Goal: Use online tool/utility: Utilize a website feature to perform a specific function

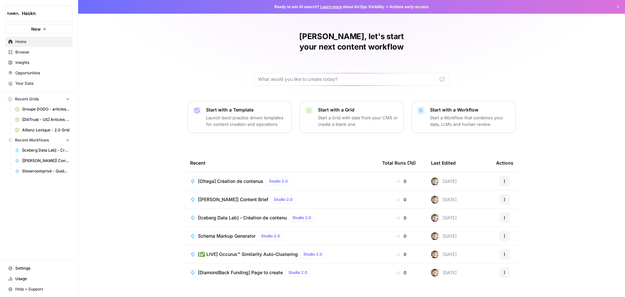
click at [250, 178] on span "[Oltega] Création de contenus" at bounding box center [230, 181] width 65 height 7
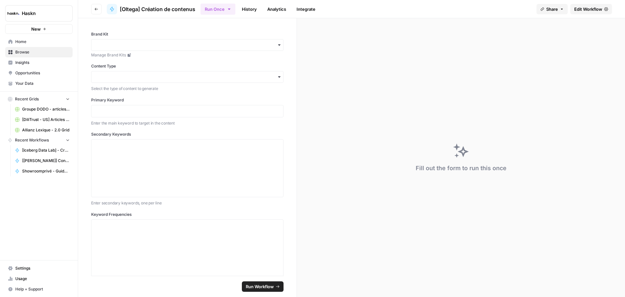
click at [588, 9] on span "Edit Workflow" at bounding box center [589, 9] width 28 height 7
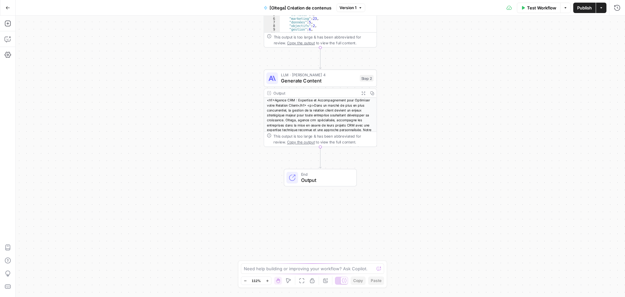
click at [342, 179] on span "Output" at bounding box center [326, 180] width 50 height 7
click at [10, 24] on icon "button" at bounding box center [8, 23] width 7 height 7
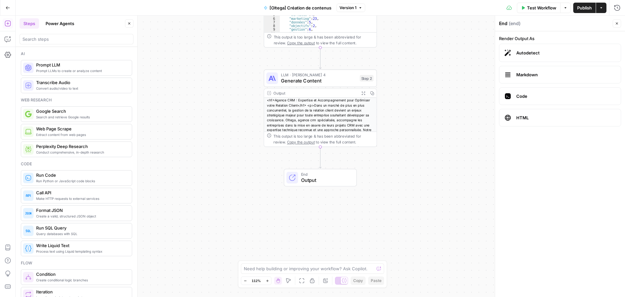
click at [310, 175] on span "End" at bounding box center [326, 174] width 50 height 6
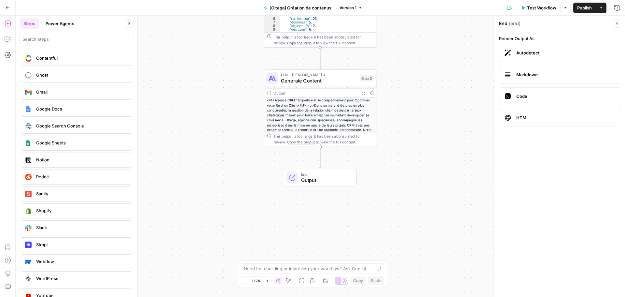
scroll to position [1170, 0]
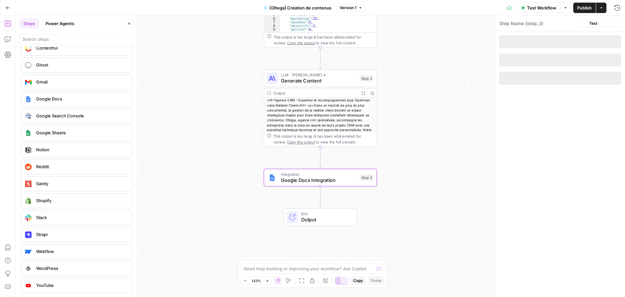
type textarea "Google Docs Integration"
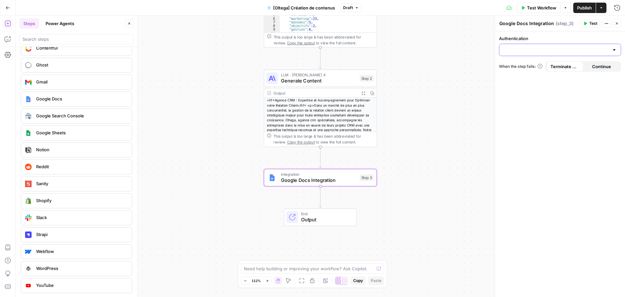
click at [557, 52] on input "Authentication" at bounding box center [557, 50] width 106 height 7
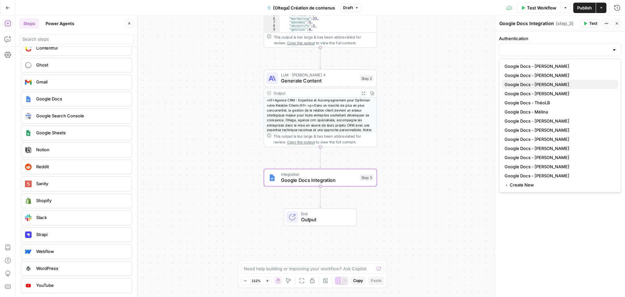
click at [547, 87] on span "Google Docs - [PERSON_NAME]" at bounding box center [559, 84] width 108 height 7
type input "Google Docs - [PERSON_NAME]"
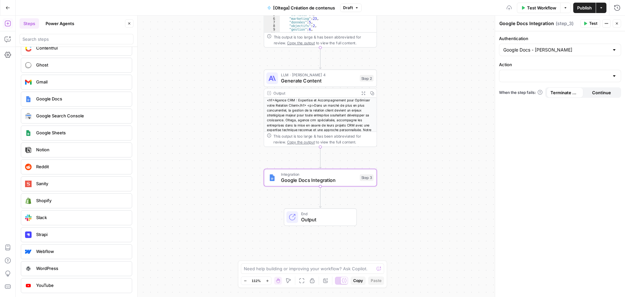
click at [544, 81] on div at bounding box center [560, 76] width 122 height 12
click at [543, 93] on span "Create Document" at bounding box center [559, 92] width 108 height 7
type input "Create Document"
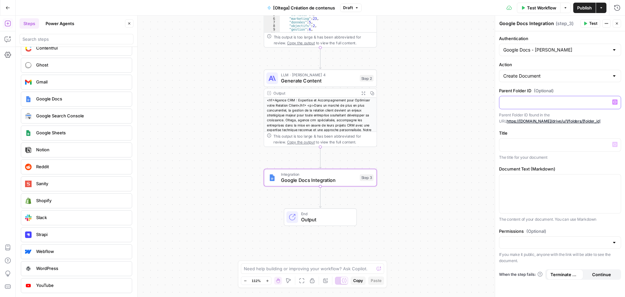
click at [557, 103] on p at bounding box center [561, 102] width 114 height 7
click at [531, 147] on p at bounding box center [561, 144] width 114 height 7
click at [617, 143] on icon "button" at bounding box center [615, 144] width 3 height 3
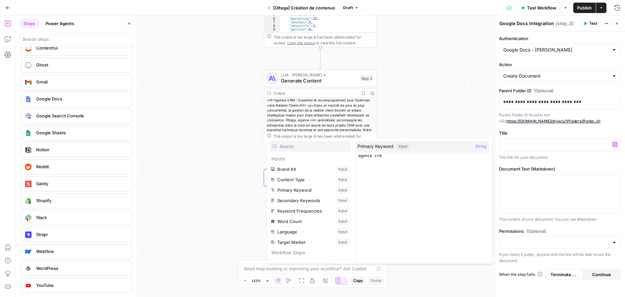
type textarea "**********"
click at [369, 155] on div "agence crm" at bounding box center [423, 211] width 132 height 117
click at [313, 189] on button "Select variable Primary Keyword" at bounding box center [310, 190] width 81 height 10
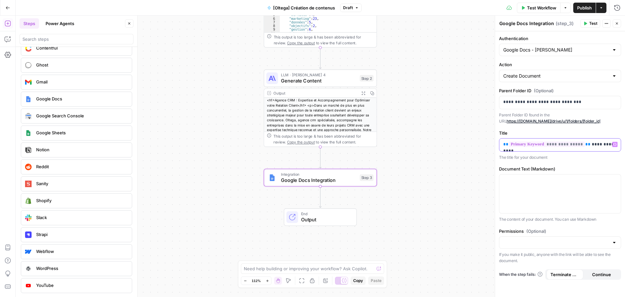
click at [588, 146] on p "**********" at bounding box center [561, 144] width 114 height 7
click at [615, 179] on icon "button" at bounding box center [615, 180] width 3 height 3
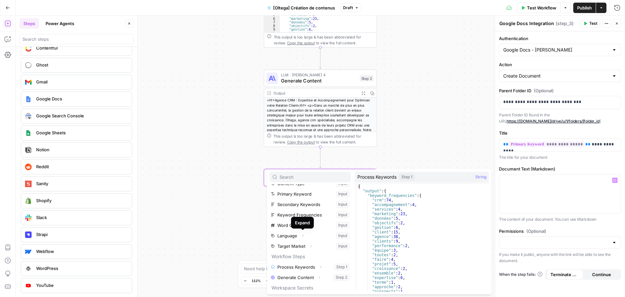
scroll to position [59, 0]
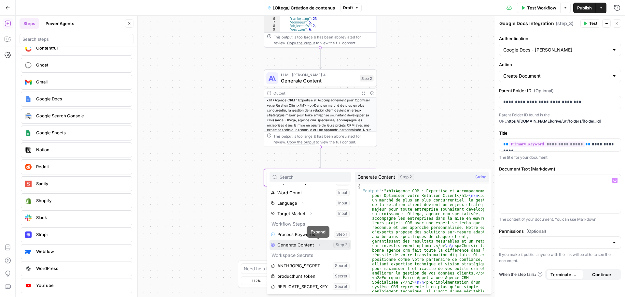
click at [320, 244] on icon "button" at bounding box center [320, 245] width 4 height 4
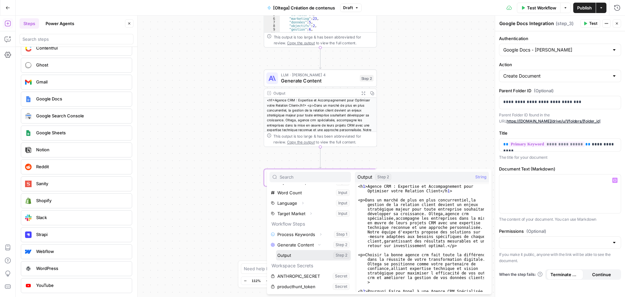
click at [309, 255] on button "Select variable Output" at bounding box center [313, 255] width 75 height 10
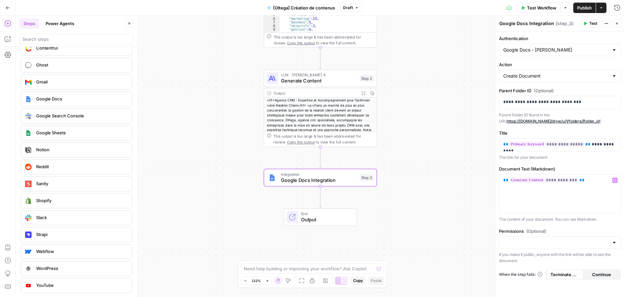
click at [587, 23] on icon "button" at bounding box center [586, 24] width 3 height 4
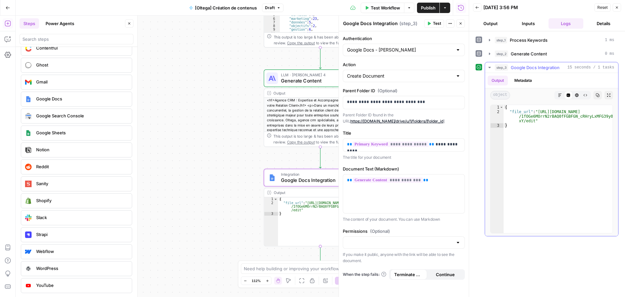
type textarea "**********"
drag, startPoint x: 538, startPoint y: 112, endPoint x: 534, endPoint y: 120, distance: 8.9
click at [534, 120] on div "{ "file_url" : "[URL][DOMAIN_NAME] /1fOGe6MOrrN2rBAQ0fFGBFGN_cRHryLxMFG39y0iBw …" at bounding box center [558, 173] width 109 height 137
click at [377, 9] on span "Test Workflow" at bounding box center [385, 8] width 29 height 7
